Goal: Task Accomplishment & Management: Complete application form

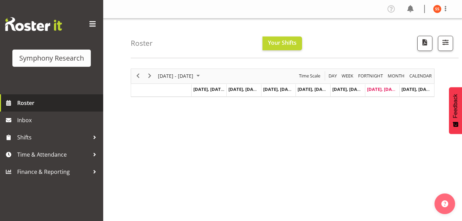
click at [37, 106] on span "Roster" at bounding box center [58, 103] width 83 height 10
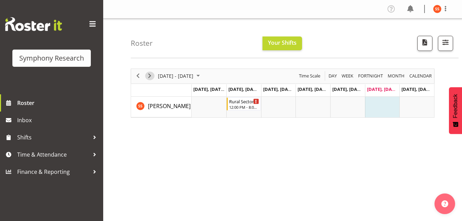
click at [151, 75] on span "Next" at bounding box center [150, 76] width 8 height 9
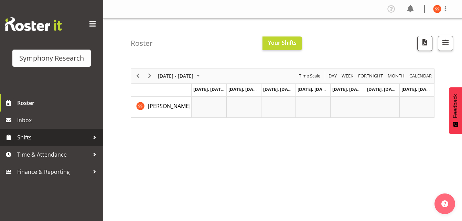
click at [26, 138] on span "Shifts" at bounding box center [53, 137] width 72 height 10
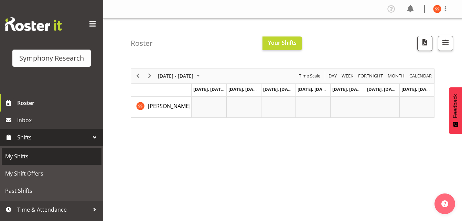
click at [30, 160] on span "My Shifts" at bounding box center [51, 156] width 93 height 10
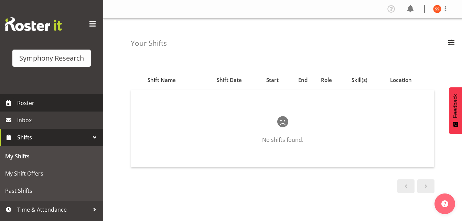
click at [25, 103] on span "Roster" at bounding box center [58, 103] width 83 height 10
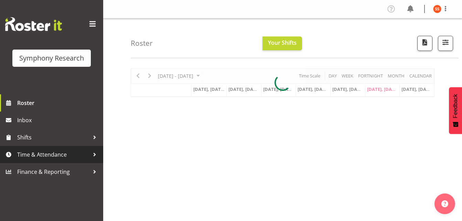
click at [90, 157] on div at bounding box center [94, 154] width 10 height 10
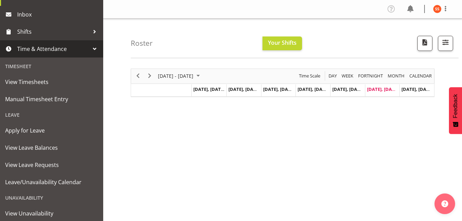
scroll to position [104, 0]
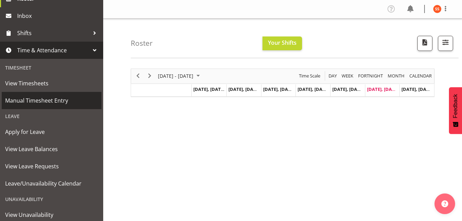
click at [51, 104] on span "Manual Timesheet Entry" at bounding box center [51, 100] width 93 height 10
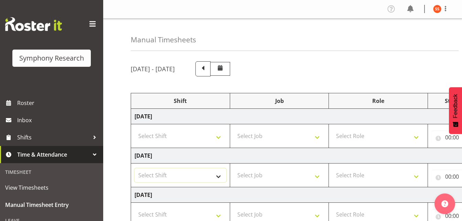
click at [217, 178] on select "Select Shift !!Weekend Residential (Roster IT Shift Label) *Business 9/10am ~ 4…" at bounding box center [181, 175] width 92 height 14
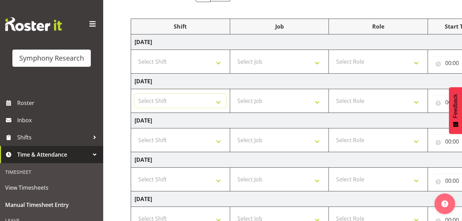
scroll to position [75, 0]
click at [219, 101] on select "Select Shift !!Weekend Residential (Roster IT Shift Label) *Business 9/10am ~ 4…" at bounding box center [181, 100] width 92 height 14
select select "26078"
click at [135, 93] on select "Select Shift !!Weekend Residential (Roster IT Shift Label) *Business 9/10am ~ 4…" at bounding box center [181, 100] width 92 height 14
click at [315, 99] on select "Select Job 550060 IF Admin 553492 World Poll Aus Wave 2 Main 2025 553493 World …" at bounding box center [280, 100] width 92 height 14
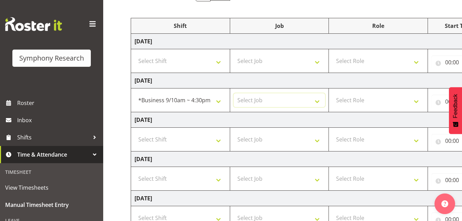
select select "10587"
click at [234, 93] on select "Select Job 550060 IF Admin 553492 World Poll Aus Wave 2 Main 2025 553493 World …" at bounding box center [280, 100] width 92 height 14
click at [417, 100] on select "Select Role Briefing Interviewing" at bounding box center [378, 100] width 92 height 14
select select "47"
click at [332, 93] on select "Select Role Briefing Interviewing" at bounding box center [378, 100] width 92 height 14
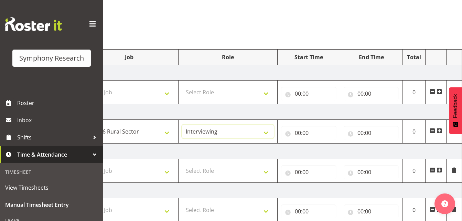
scroll to position [43, 0]
click at [298, 133] on input "00:00" at bounding box center [308, 134] width 55 height 14
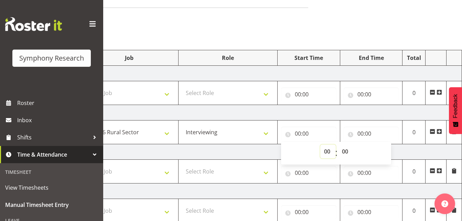
click at [320, 151] on select "00 01 02 03 04 05 06 07 08 09 10 11 12 13 14 15 16 17 18 19 20 21 22 23" at bounding box center [327, 151] width 15 height 14
select select "9"
click at [320, 144] on select "00 01 02 03 04 05 06 07 08 09 10 11 12 13 14 15 16 17 18 19 20 21 22 23" at bounding box center [327, 151] width 15 height 14
type input "09:00"
click at [362, 134] on input "00:00" at bounding box center [371, 134] width 55 height 14
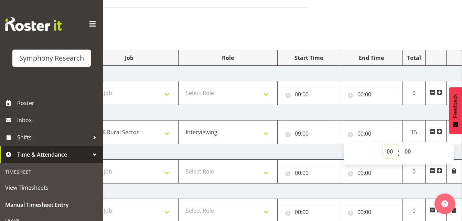
click at [389, 152] on select "00 01 02 03 04 05 06 07 08 09 10 11 12 13 14 15 16 17 18 19 20 21 22 23" at bounding box center [390, 151] width 15 height 14
select select "12"
click at [383, 144] on select "00 01 02 03 04 05 06 07 08 09 10 11 12 13 14 15 16 17 18 19 20 21 22 23" at bounding box center [390, 151] width 15 height 14
type input "12:00"
click at [439, 131] on span at bounding box center [440, 132] width 6 height 6
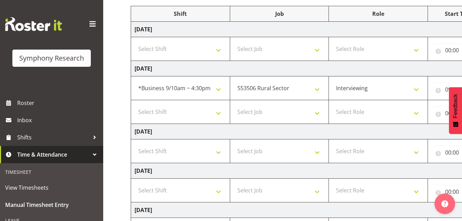
scroll to position [85, 0]
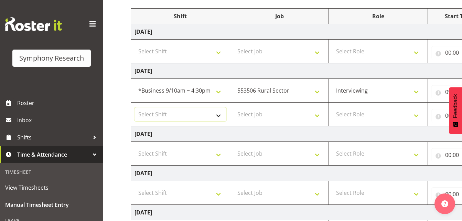
click at [218, 116] on select "Select Shift !!Weekend Residential (Roster IT Shift Label) *Business 9/10am ~ 4…" at bounding box center [181, 114] width 92 height 14
select select "26078"
click at [135, 107] on select "Select Shift !!Weekend Residential (Roster IT Shift Label) *Business 9/10am ~ 4…" at bounding box center [181, 114] width 92 height 14
click at [316, 116] on select "Select Job 550060 IF Admin 553492 World Poll Aus Wave 2 Main 2025 553493 World …" at bounding box center [280, 114] width 92 height 14
select select "10587"
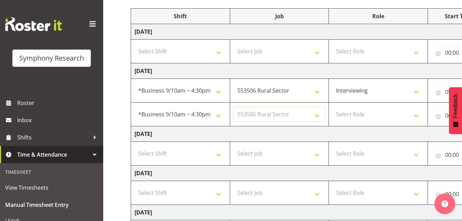
click at [234, 107] on select "Select Job 550060 IF Admin 553492 World Poll Aus Wave 2 Main 2025 553493 World …" at bounding box center [280, 114] width 92 height 14
click at [418, 115] on select "Select Role Briefing Interviewing" at bounding box center [378, 114] width 92 height 14
select select "47"
click at [332, 107] on select "Select Role Briefing Interviewing" at bounding box center [378, 114] width 92 height 14
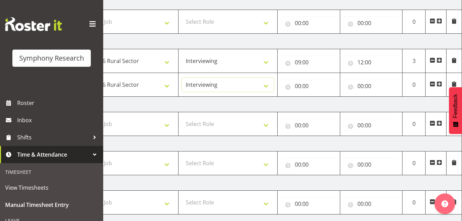
scroll to position [101, 0]
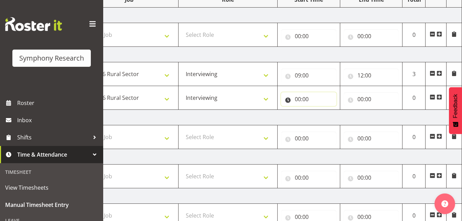
click at [296, 100] on input "00:00" at bounding box center [308, 99] width 55 height 14
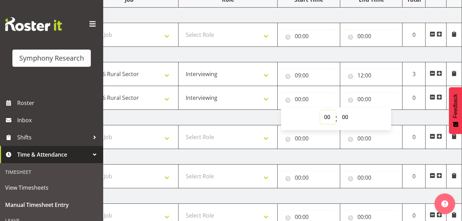
click at [327, 119] on select "00 01 02 03 04 05 06 07 08 09 10 11 12 13 14 15 16 17 18 19 20 21 22 23" at bounding box center [327, 117] width 15 height 14
select select "13"
click at [320, 110] on select "00 01 02 03 04 05 06 07 08 09 10 11 12 13 14 15 16 17 18 19 20 21 22 23" at bounding box center [327, 117] width 15 height 14
type input "13:00"
click at [298, 99] on input "13:00" at bounding box center [308, 99] width 55 height 14
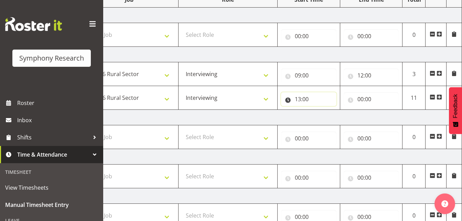
click at [300, 98] on input "13:00" at bounding box center [308, 99] width 55 height 14
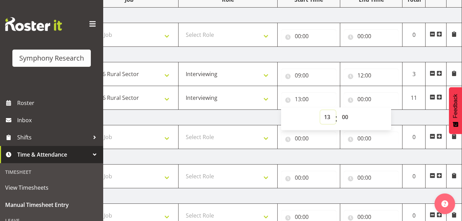
click at [330, 119] on select "00 01 02 03 04 05 06 07 08 09 10 11 12 13 14 15 16 17 18 19 20 21 22 23" at bounding box center [327, 117] width 15 height 14
select select "12"
click at [320, 110] on select "00 01 02 03 04 05 06 07 08 09 10 11 12 13 14 15 16 17 18 19 20 21 22 23" at bounding box center [327, 117] width 15 height 14
type input "12:00"
click at [307, 99] on input "12:00" at bounding box center [308, 99] width 55 height 14
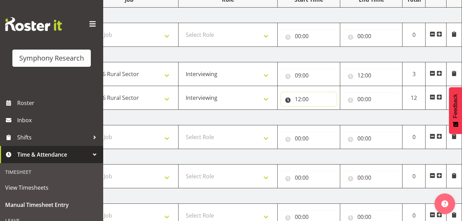
click at [307, 101] on input "12:00" at bounding box center [308, 99] width 55 height 14
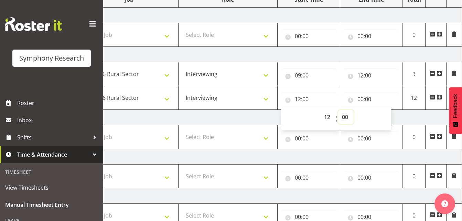
click at [346, 118] on select "00 01 02 03 04 05 06 07 08 09 10 11 12 13 14 15 16 17 18 19 20 21 22 23 24 25 2…" at bounding box center [345, 117] width 15 height 14
select select "30"
click at [338, 110] on select "00 01 02 03 04 05 06 07 08 09 10 11 12 13 14 15 16 17 18 19 20 21 22 23 24 25 2…" at bounding box center [345, 117] width 15 height 14
type input "12:30"
click at [360, 99] on input "00:00" at bounding box center [371, 99] width 55 height 14
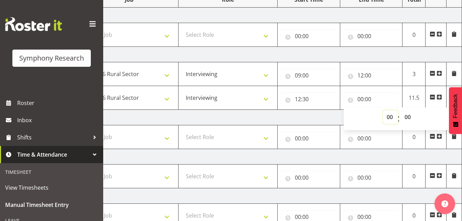
click at [388, 118] on select "00 01 02 03 04 05 06 07 08 09 10 11 12 13 14 15 16 17 18 19 20 21 22 23" at bounding box center [390, 117] width 15 height 14
select select "15"
click at [383, 110] on select "00 01 02 03 04 05 06 07 08 09 10 11 12 13 14 15 16 17 18 19 20 21 22 23" at bounding box center [390, 117] width 15 height 14
type input "15:00"
click at [369, 99] on input "15:00" at bounding box center [371, 99] width 55 height 14
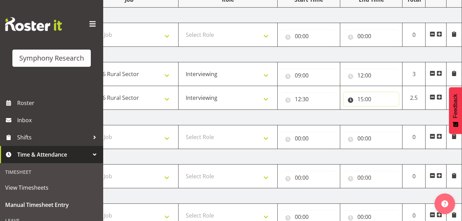
click at [370, 100] on input "15:00" at bounding box center [371, 99] width 55 height 14
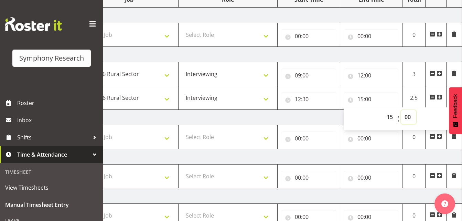
click at [406, 117] on select "00 01 02 03 04 05 06 07 08 09 10 11 12 13 14 15 16 17 18 19 20 21 22 23 24 25 2…" at bounding box center [408, 117] width 15 height 14
select select "10"
click at [401, 110] on select "00 01 02 03 04 05 06 07 08 09 10 11 12 13 14 15 16 17 18 19 20 21 22 23 24 25 2…" at bounding box center [408, 117] width 15 height 14
type input "15:10"
click at [440, 97] on span at bounding box center [440, 97] width 6 height 6
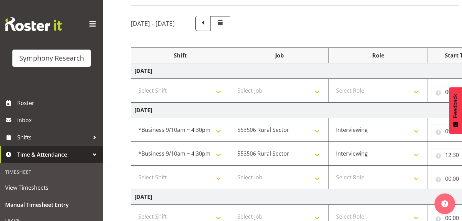
scroll to position [47, 0]
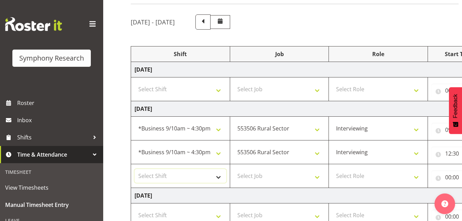
click at [219, 175] on select "Select Shift !!Weekend Residential (Roster IT Shift Label) *Business 9/10am ~ 4…" at bounding box center [181, 176] width 92 height 14
select select "26078"
click at [135, 169] on select "Select Shift !!Weekend Residential (Roster IT Shift Label) *Business 9/10am ~ 4…" at bounding box center [181, 176] width 92 height 14
click at [319, 176] on select "Select Job 550060 IF Admin 553492 World Poll Aus Wave 2 Main 2025 553493 World …" at bounding box center [280, 176] width 92 height 14
select select "10575"
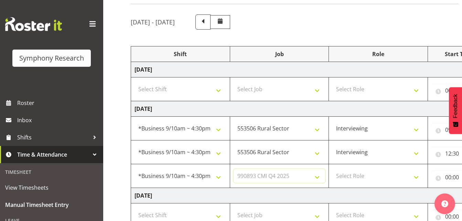
click at [234, 169] on select "Select Job 550060 IF Admin 553492 World Poll Aus Wave 2 Main 2025 553493 World …" at bounding box center [280, 176] width 92 height 14
click at [416, 176] on select "Select Role Briefing Interviewing" at bounding box center [378, 176] width 92 height 14
select select "47"
click at [332, 169] on select "Select Role Briefing Interviewing" at bounding box center [378, 176] width 92 height 14
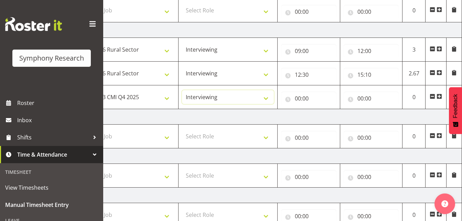
scroll to position [122, 0]
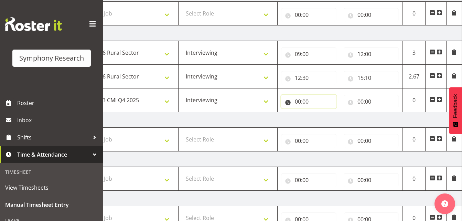
click at [298, 102] on input "00:00" at bounding box center [308, 102] width 55 height 14
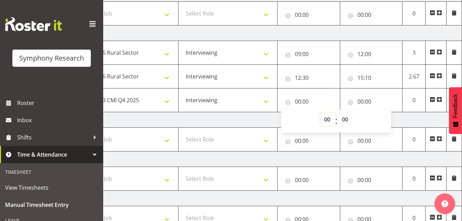
click at [326, 119] on select "00 01 02 03 04 05 06 07 08 09 10 11 12 13 14 15 16 17 18 19 20 21 22 23" at bounding box center [327, 120] width 15 height 14
select select "15"
click at [320, 113] on select "00 01 02 03 04 05 06 07 08 09 10 11 12 13 14 15 16 17 18 19 20 21 22 23" at bounding box center [327, 120] width 15 height 14
type input "15:00"
click at [308, 101] on input "15:00" at bounding box center [308, 102] width 55 height 14
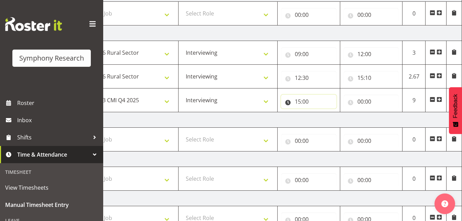
click at [306, 102] on input "15:00" at bounding box center [308, 102] width 55 height 14
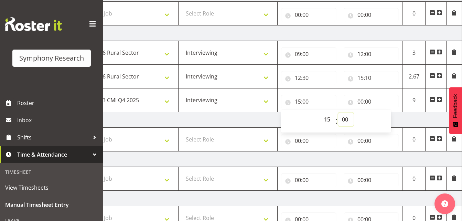
click at [344, 120] on select "00 01 02 03 04 05 06 07 08 09 10 11 12 13 14 15 16 17 18 19 20 21 22 23 24 25 2…" at bounding box center [345, 120] width 15 height 14
select select "10"
click at [338, 113] on select "00 01 02 03 04 05 06 07 08 09 10 11 12 13 14 15 16 17 18 19 20 21 22 23 24 25 2…" at bounding box center [345, 120] width 15 height 14
type input "15:10"
click at [360, 102] on input "00:00" at bounding box center [371, 102] width 55 height 14
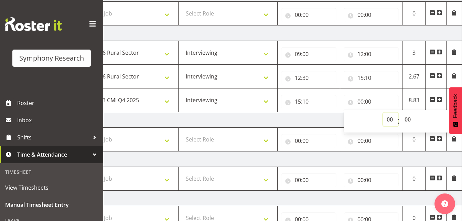
click at [390, 120] on select "00 01 02 03 04 05 06 07 08 09 10 11 12 13 14 15 16 17 18 19 20 21 22 23" at bounding box center [390, 120] width 15 height 14
select select "16"
click at [383, 113] on select "00 01 02 03 04 05 06 07 08 09 10 11 12 13 14 15 16 17 18 19 20 21 22 23" at bounding box center [390, 120] width 15 height 14
type input "16:00"
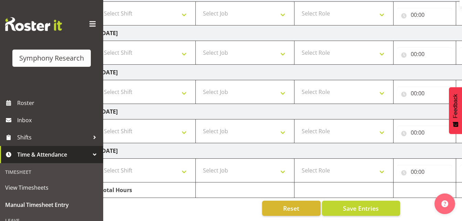
scroll to position [0, 150]
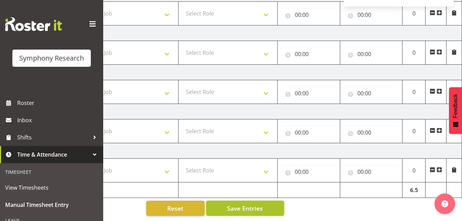
click at [255, 205] on span "Save Entries" at bounding box center [245, 208] width 36 height 9
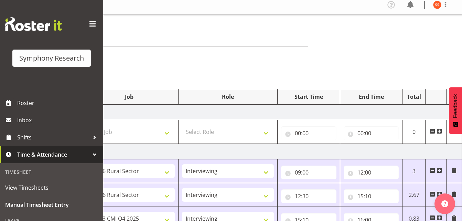
scroll to position [0, 0]
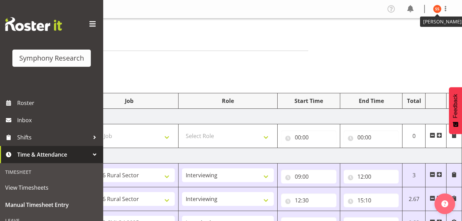
click at [439, 10] on img at bounding box center [437, 9] width 8 height 8
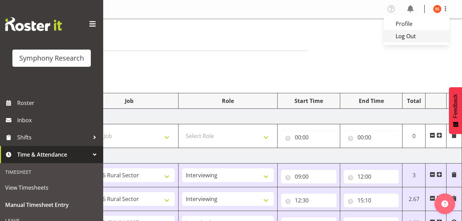
click at [413, 38] on link "Log Out" at bounding box center [417, 36] width 66 height 12
